Goal: Communication & Community: Answer question/provide support

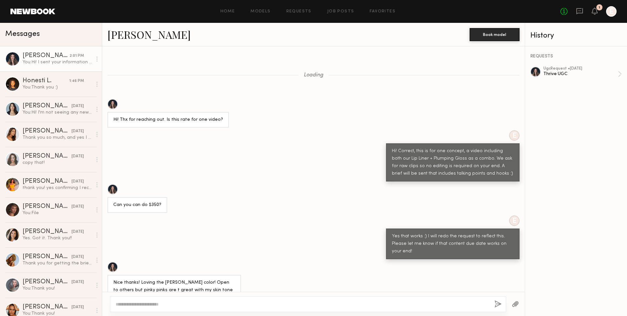
scroll to position [1682, 0]
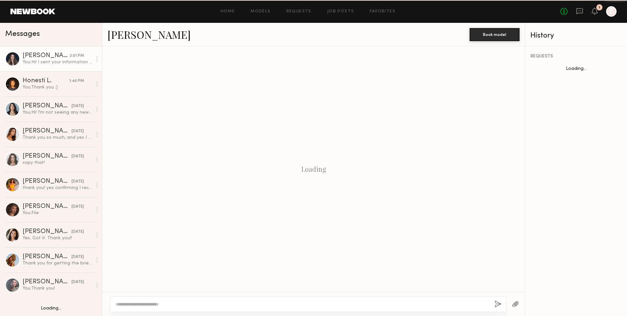
scroll to position [352, 0]
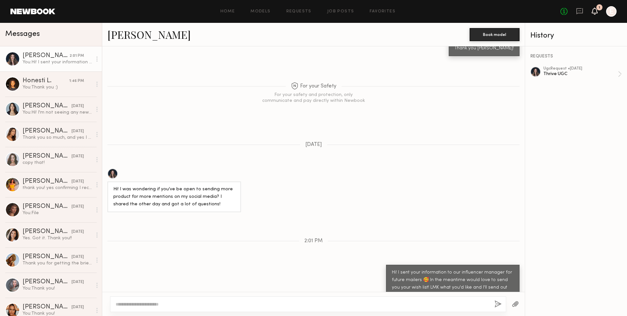
click at [598, 10] on div "1" at bounding box center [599, 7] width 6 height 6
click at [597, 10] on icon at bounding box center [594, 10] width 5 height 5
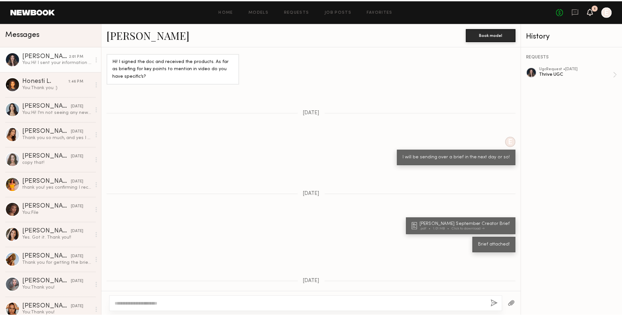
scroll to position [1682, 0]
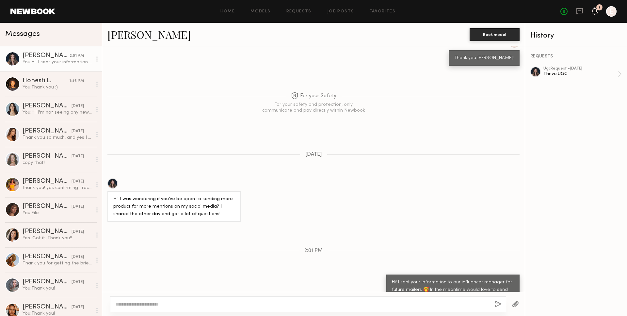
click at [593, 9] on icon at bounding box center [594, 10] width 5 height 5
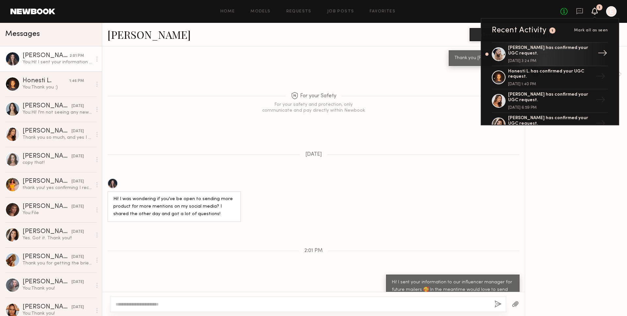
click at [563, 46] on div "Stasia B. has confirmed your UGC request." at bounding box center [550, 50] width 85 height 11
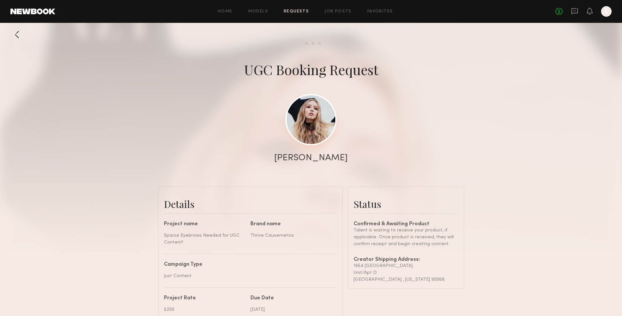
click at [318, 122] on link at bounding box center [310, 119] width 51 height 51
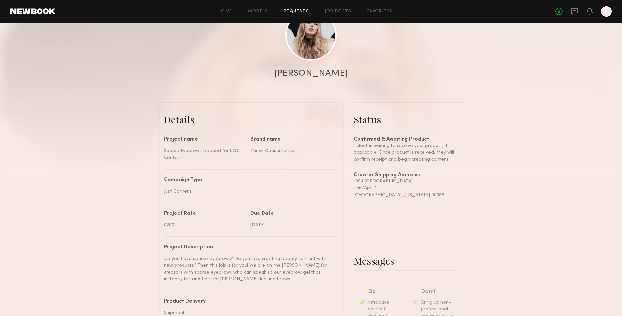
scroll to position [85, 0]
drag, startPoint x: 422, startPoint y: 195, endPoint x: 348, endPoint y: 181, distance: 75.5
click at [348, 181] on common-border "Status Confirmed & Awaiting Product Talent is waiting to receive your product, …" at bounding box center [406, 153] width 117 height 103
copy div "1954 Argyle ave Unit/Apt D Los Angeles , California 90068"
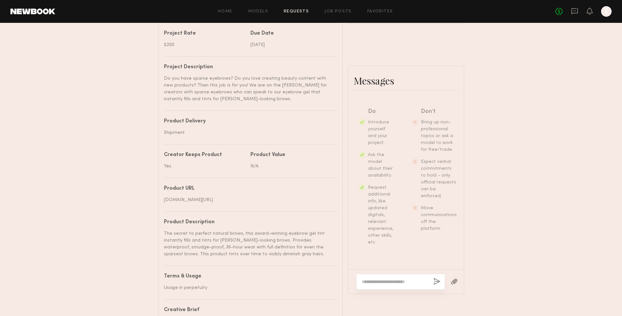
scroll to position [325, 0]
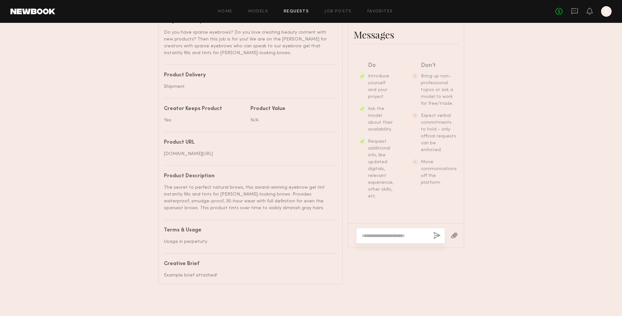
click at [401, 233] on textarea at bounding box center [395, 236] width 66 height 7
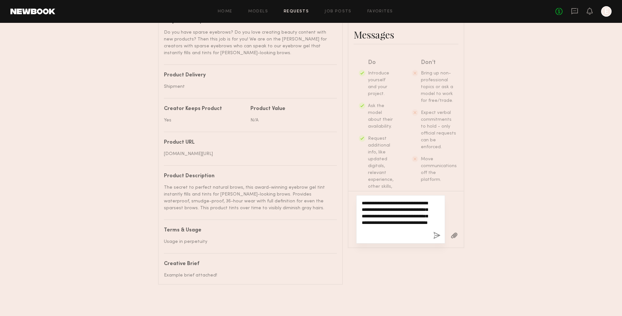
type textarea "**********"
click at [438, 233] on button "button" at bounding box center [436, 236] width 7 height 8
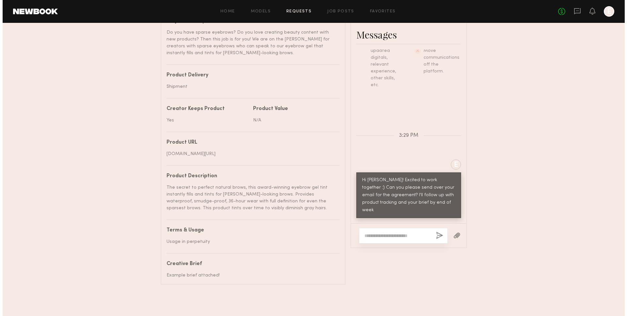
scroll to position [0, 0]
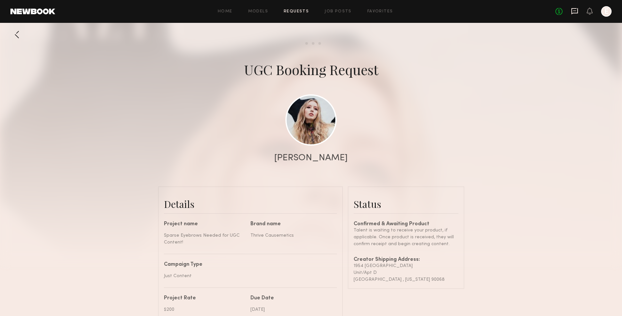
click at [573, 13] on icon at bounding box center [574, 11] width 7 height 6
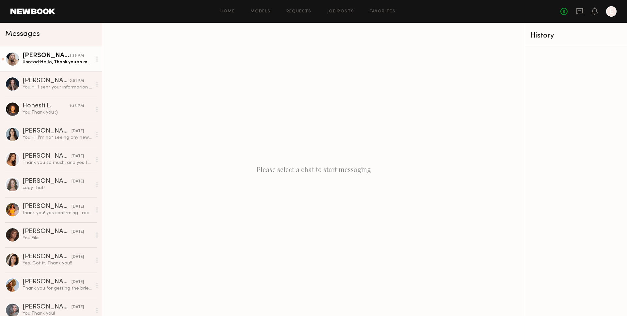
click at [61, 57] on div "Stasia B." at bounding box center [46, 56] width 47 height 7
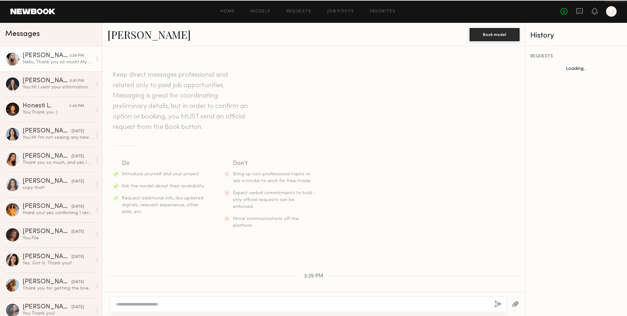
scroll to position [125, 0]
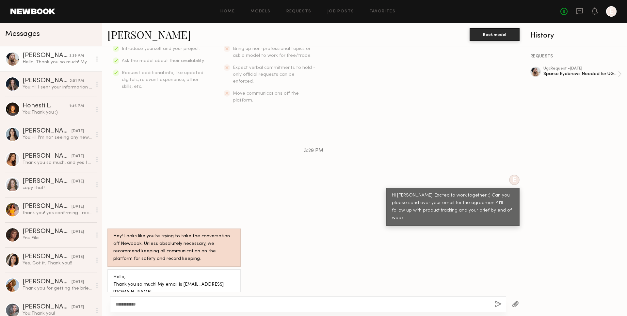
type textarea "**********"
click at [495, 302] on button "button" at bounding box center [497, 304] width 7 height 8
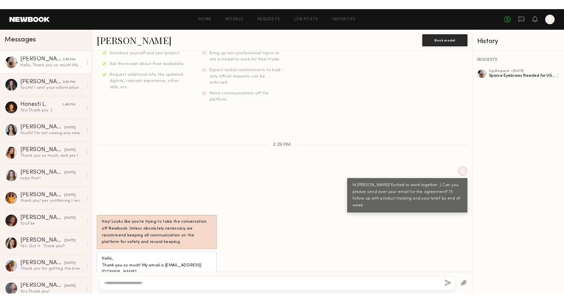
scroll to position [206, 0]
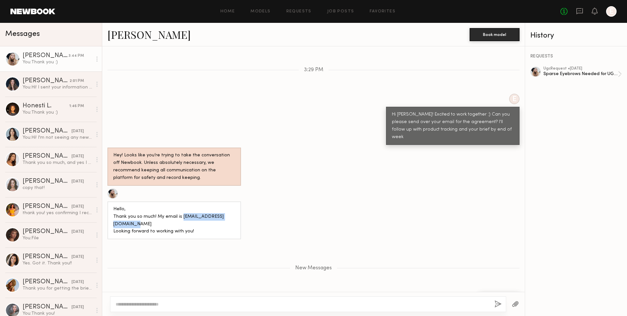
drag, startPoint x: 113, startPoint y: 204, endPoint x: 206, endPoint y: 203, distance: 93.4
click at [206, 203] on div "Hello, Thank you so much! My email is stasiabonni605@gmail.com Looking forward …" at bounding box center [174, 220] width 134 height 38
copy div "stasiabonni605@gmail.com"
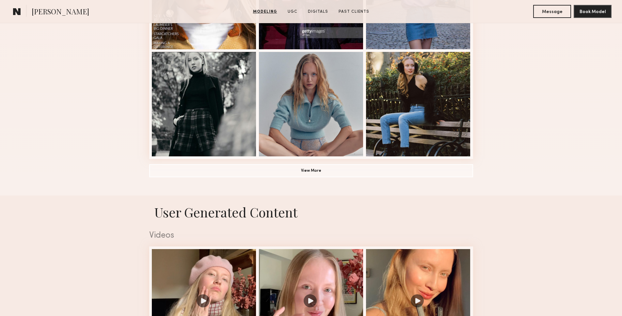
scroll to position [495, 0]
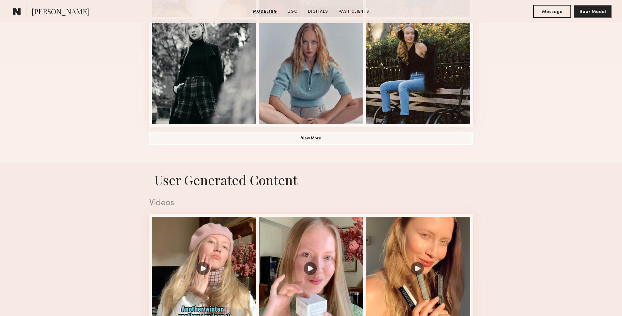
click at [201, 135] on button "View More" at bounding box center [311, 138] width 324 height 13
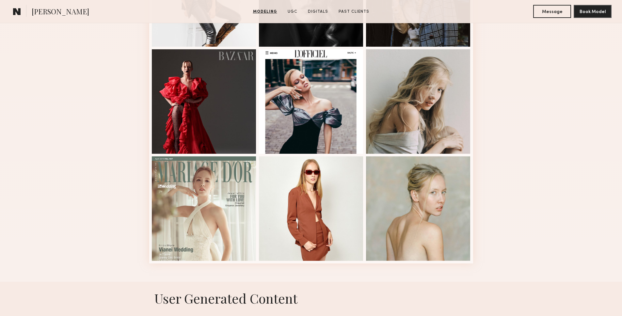
scroll to position [784, 0]
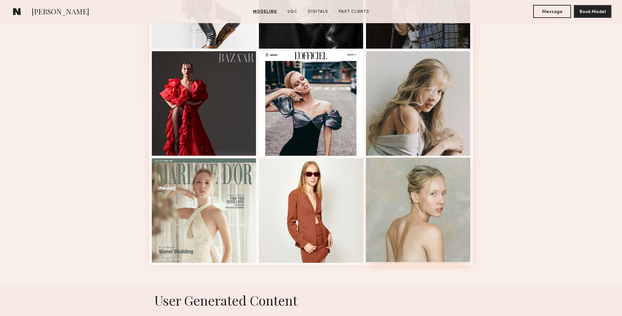
click at [381, 219] on div at bounding box center [418, 210] width 105 height 105
